Goal: Task Accomplishment & Management: Manage account settings

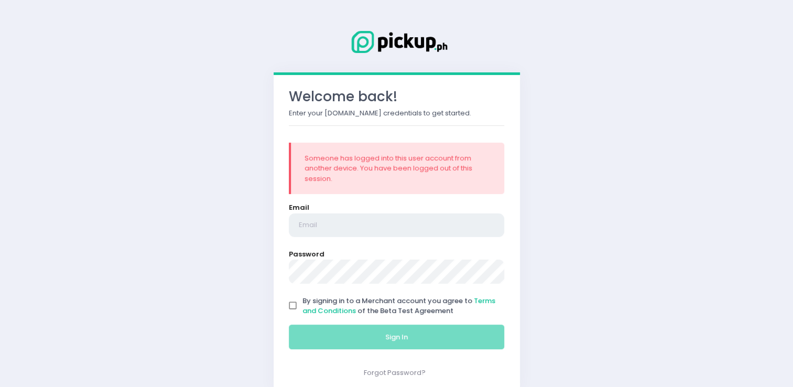
click at [328, 224] on input "email" at bounding box center [397, 225] width 216 height 24
type input "[EMAIL_ADDRESS][DOMAIN_NAME]"
click at [290, 305] on input "By signing in to a Merchant account you agree to Terms and Conditions of the Be…" at bounding box center [293, 306] width 20 height 20
checkbox input "true"
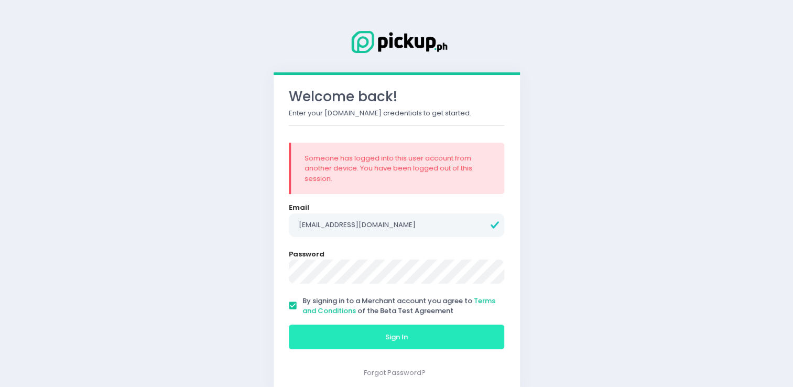
click at [350, 342] on button "Sign In" at bounding box center [397, 337] width 216 height 25
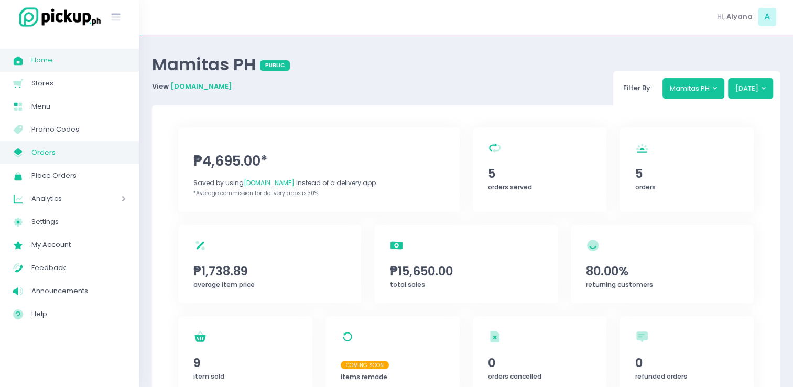
click at [57, 160] on link "My Store Created with Sketch. Orders" at bounding box center [69, 152] width 139 height 23
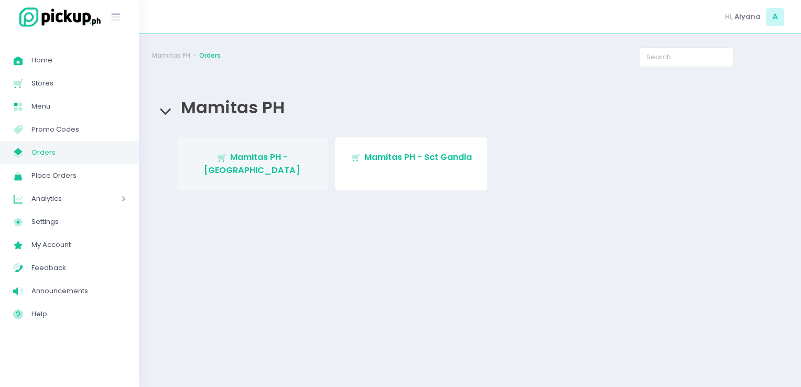
click at [254, 171] on link "Stockholm-icons / Shopping / Cart1 Created with Sketch. Mamitas PH - [GEOGRAPHI…" at bounding box center [253, 163] width 152 height 53
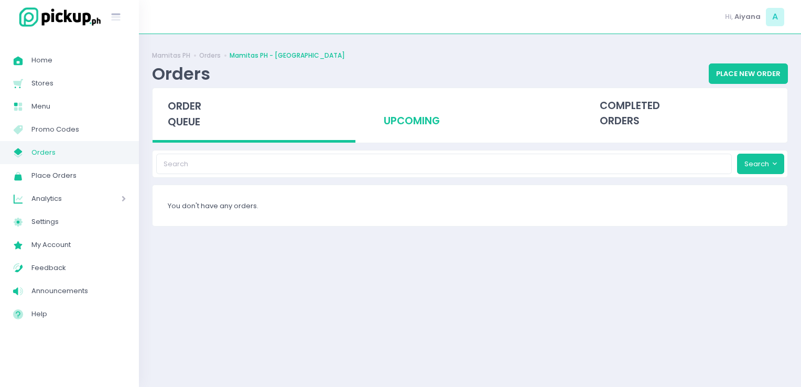
click at [434, 134] on div "upcoming" at bounding box center [470, 113] width 203 height 51
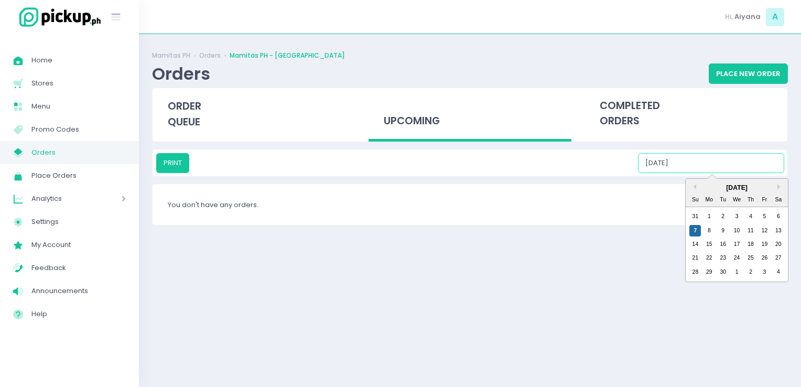
click at [709, 168] on input "[DATE]" at bounding box center [711, 163] width 146 height 20
click at [708, 233] on div "8" at bounding box center [710, 231] width 12 height 12
type input "[DATE]"
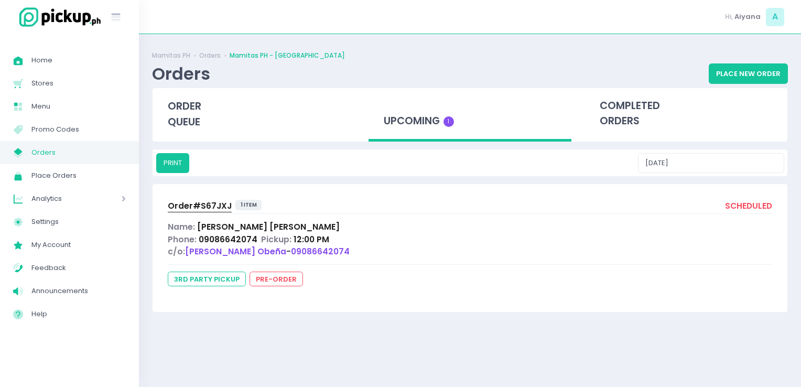
click at [203, 201] on span "Order# S67JXJ" at bounding box center [200, 205] width 64 height 11
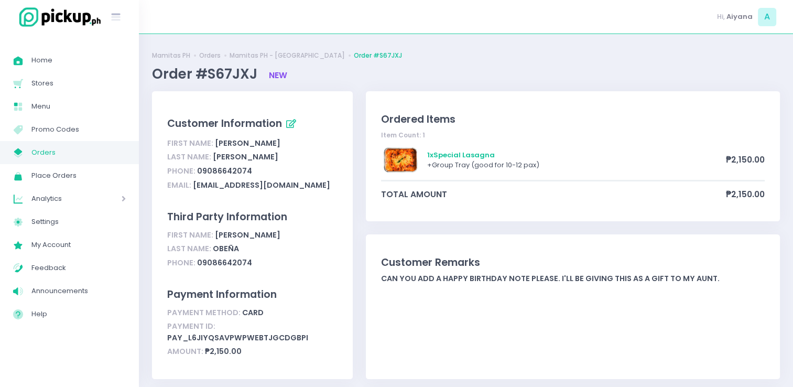
click at [33, 154] on span "Orders" at bounding box center [78, 153] width 94 height 14
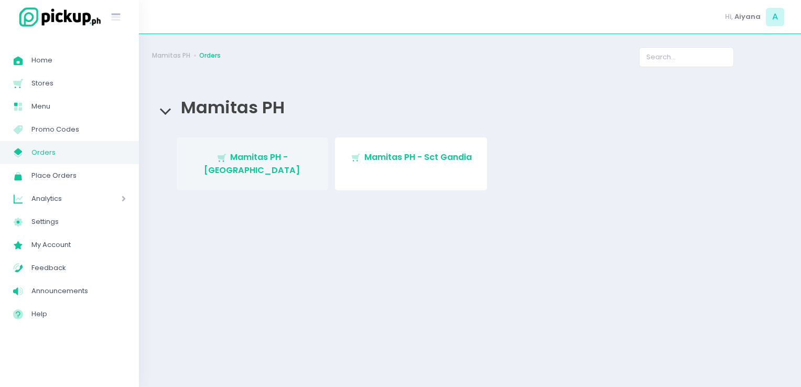
click at [271, 165] on link "Stockholm-icons / Shopping / Cart1 Created with Sketch. Mamitas PH - [GEOGRAPHI…" at bounding box center [253, 163] width 152 height 53
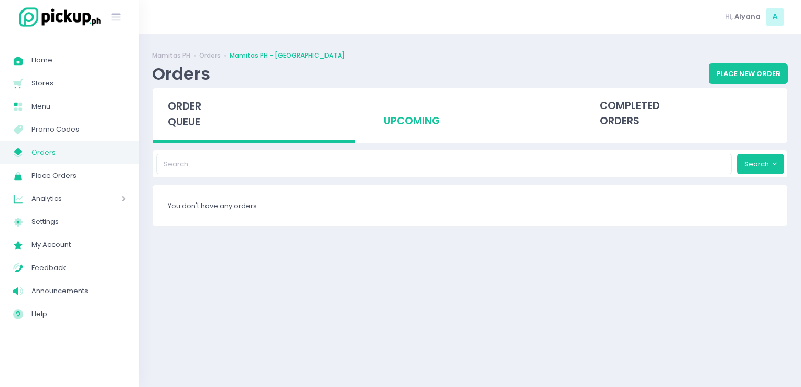
click at [395, 135] on div "upcoming" at bounding box center [470, 113] width 203 height 51
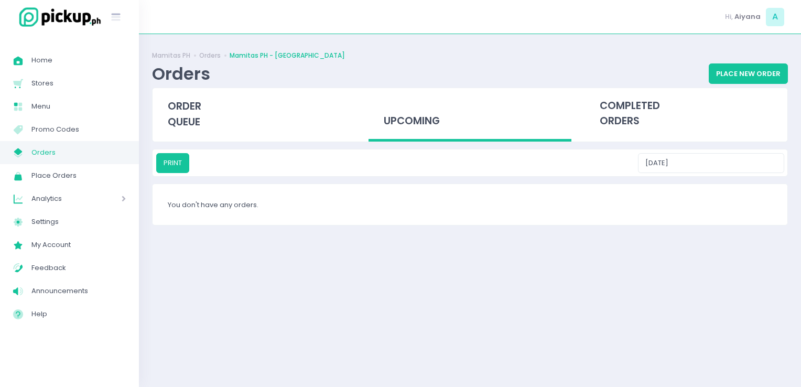
click at [684, 161] on div "PRINT [DATE]" at bounding box center [470, 163] width 628 height 20
click at [704, 164] on input "[DATE]" at bounding box center [711, 163] width 146 height 20
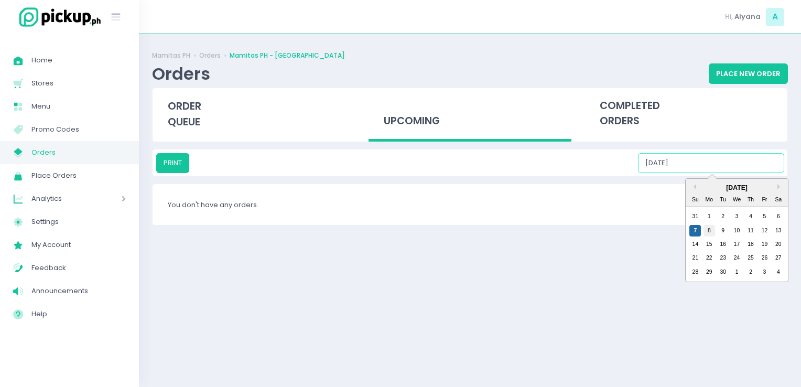
click at [705, 228] on div "8" at bounding box center [710, 231] width 12 height 12
type input "[DATE]"
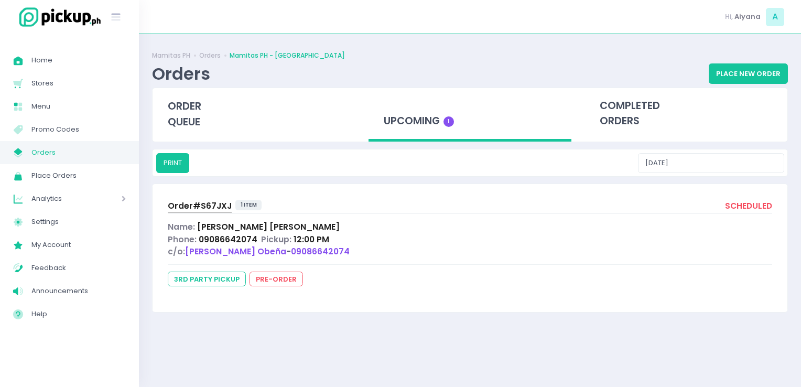
click at [214, 207] on span "Order# S67JXJ" at bounding box center [200, 205] width 64 height 11
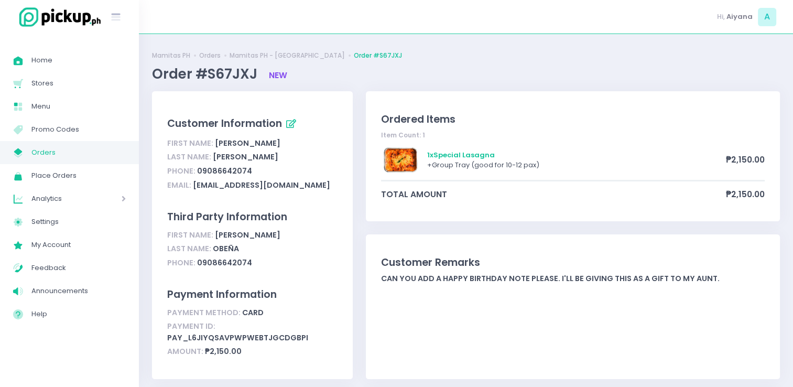
click at [47, 153] on span "Orders" at bounding box center [78, 153] width 94 height 14
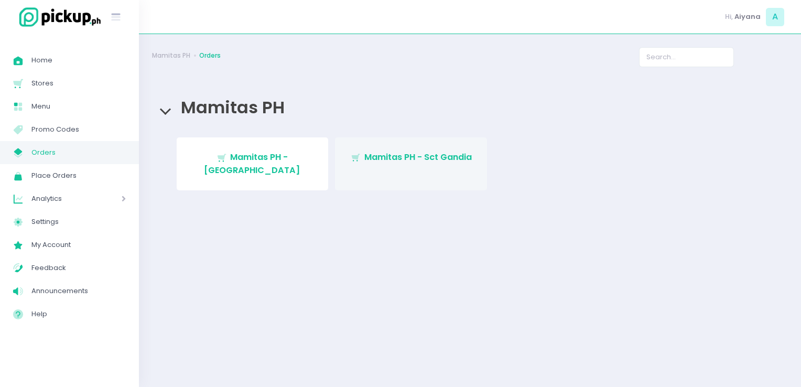
click at [366, 159] on span "Mamitas PH - Sct Gandia" at bounding box center [417, 157] width 107 height 12
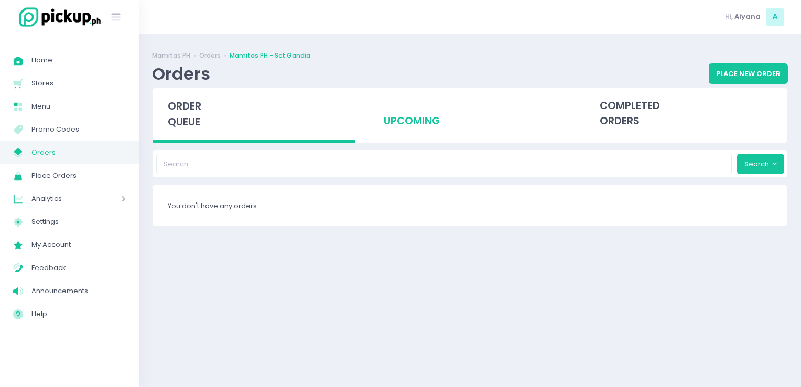
click at [437, 121] on div "upcoming" at bounding box center [470, 113] width 203 height 51
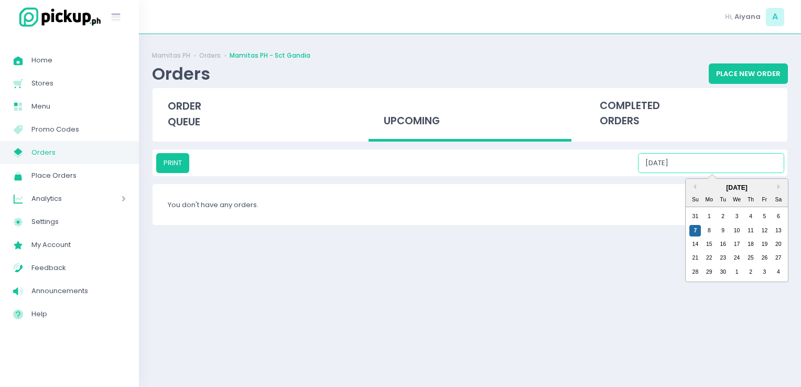
click at [725, 163] on input "[DATE]" at bounding box center [711, 163] width 146 height 20
click at [707, 225] on div "8" at bounding box center [710, 231] width 12 height 12
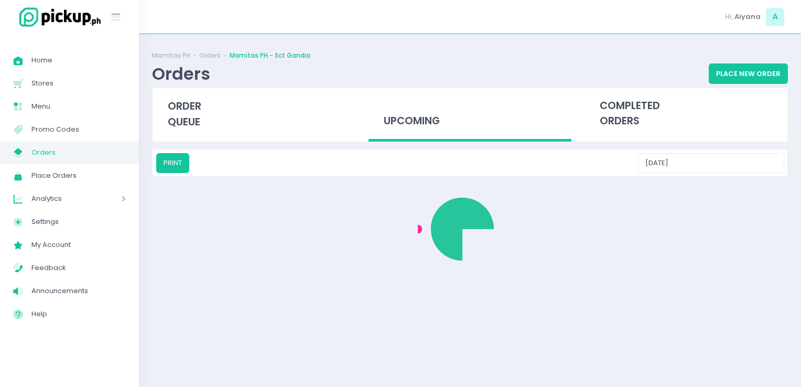
type input "[DATE]"
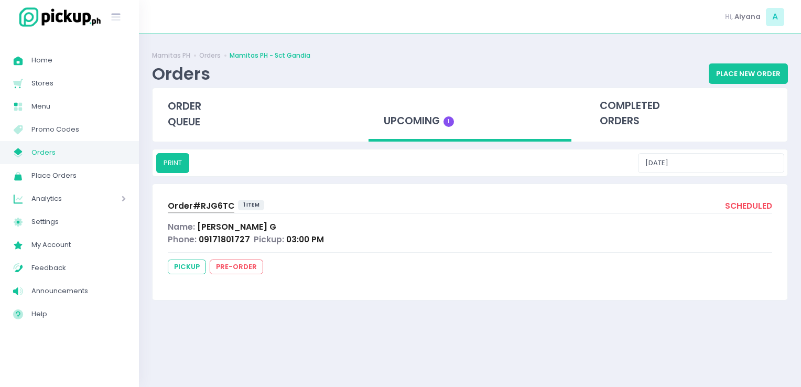
click at [187, 203] on span "Order# RJG6TC" at bounding box center [201, 205] width 67 height 11
